Goal: Information Seeking & Learning: Learn about a topic

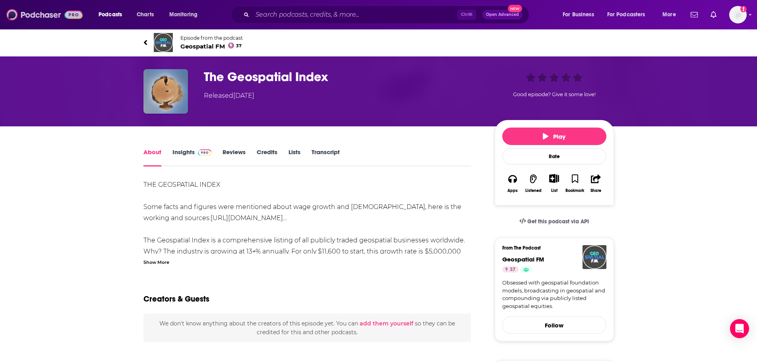
click at [39, 13] on img at bounding box center [44, 14] width 76 height 15
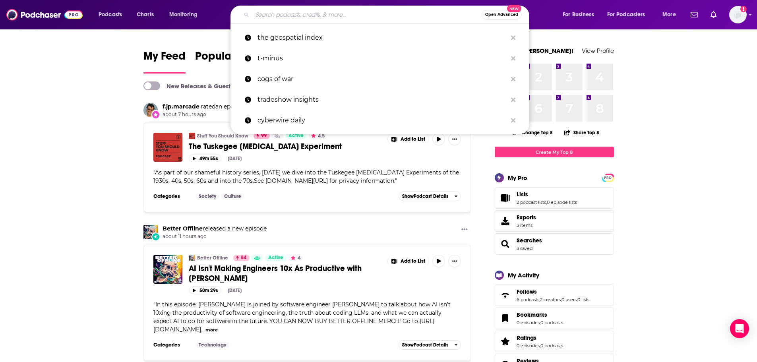
click at [379, 18] on input "Search podcasts, credits, & more..." at bounding box center [366, 14] width 229 height 13
paste input "Geospatial FM"
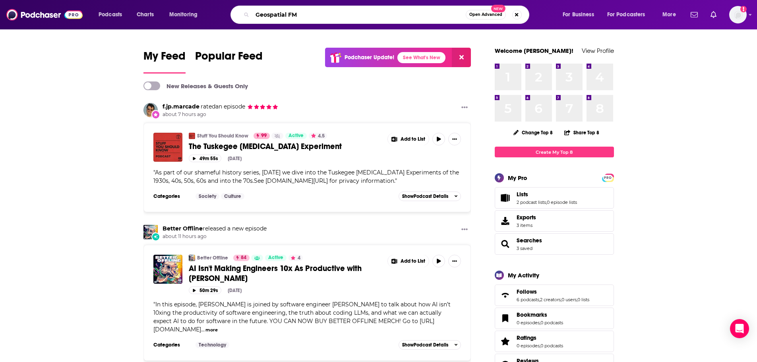
type input "Geospatial FM"
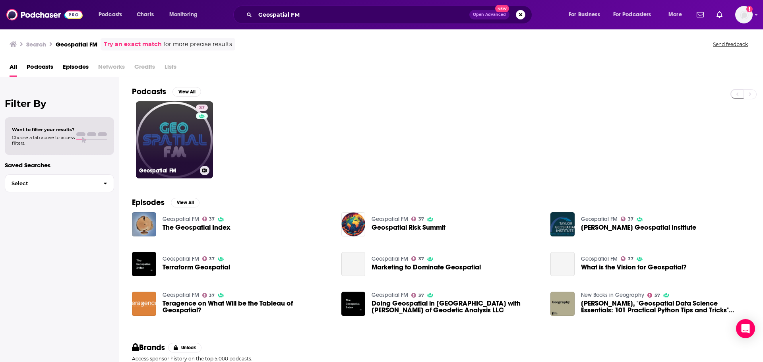
click at [156, 143] on link "37 Geospatial FM" at bounding box center [174, 139] width 77 height 77
